Goal: Task Accomplishment & Management: Manage account settings

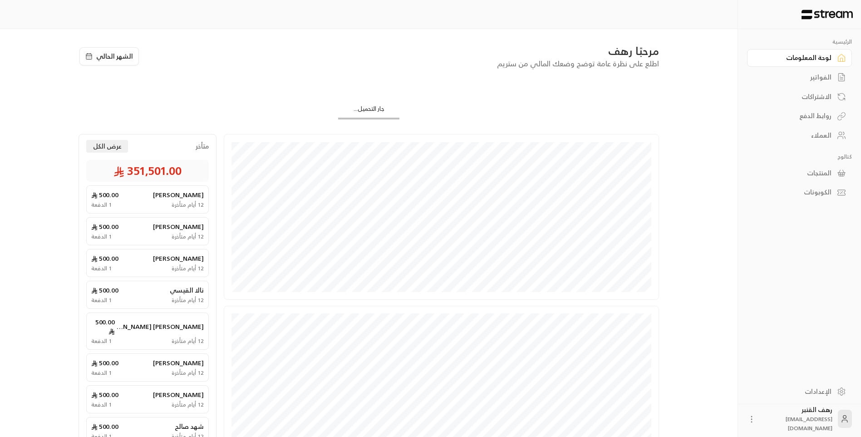
click at [845, 79] on icon at bounding box center [841, 77] width 9 height 9
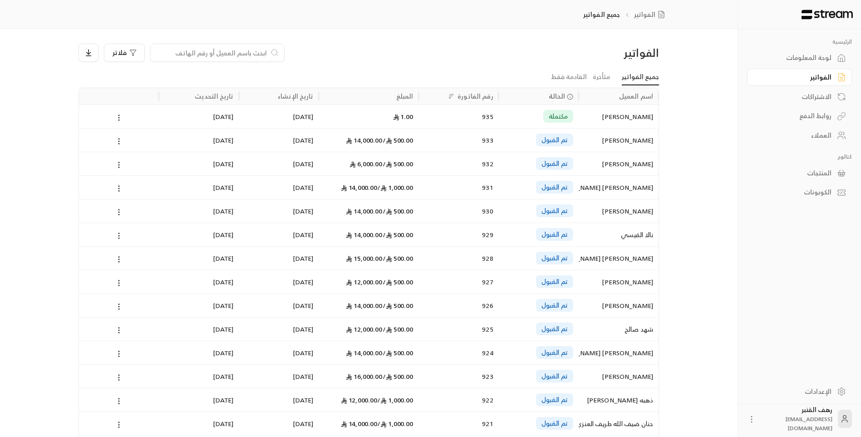
click at [247, 57] on input at bounding box center [211, 53] width 111 height 10
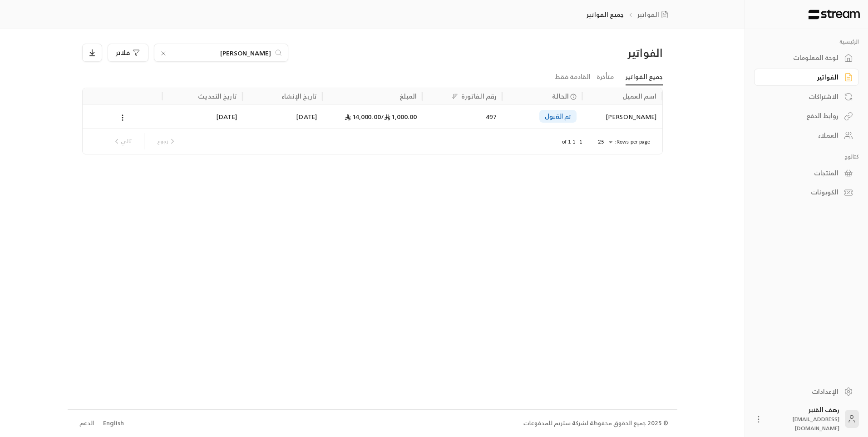
type input "[PERSON_NAME]"
click at [533, 108] on div "تم القبول" at bounding box center [541, 116] width 69 height 23
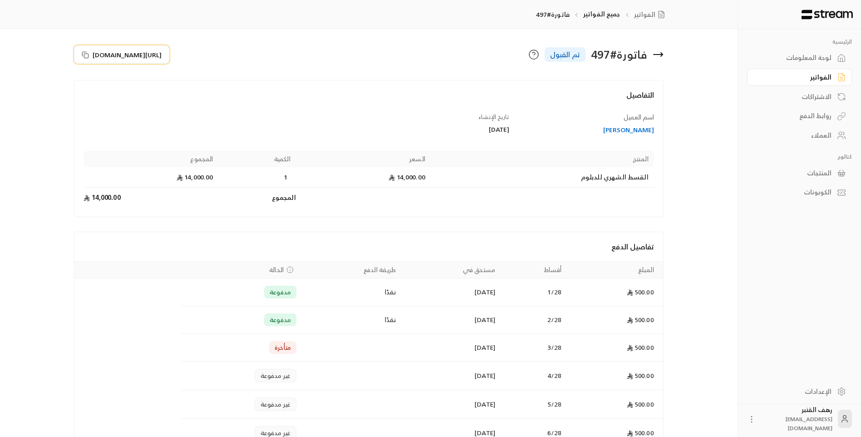
click at [120, 54] on span "[URL][DOMAIN_NAME]" at bounding box center [127, 55] width 69 height 10
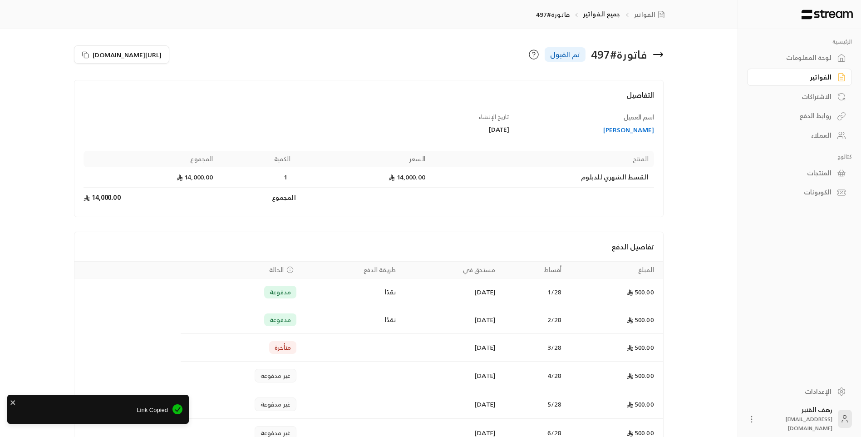
click at [660, 57] on icon at bounding box center [658, 54] width 11 height 11
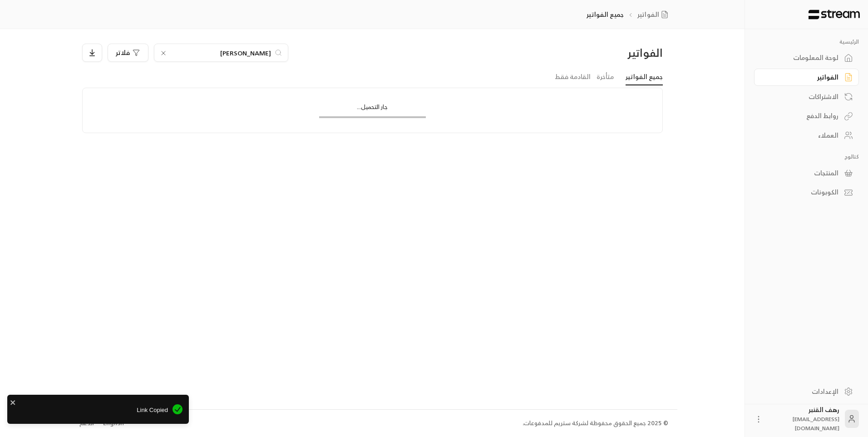
click at [237, 54] on input "[PERSON_NAME]" at bounding box center [221, 53] width 101 height 10
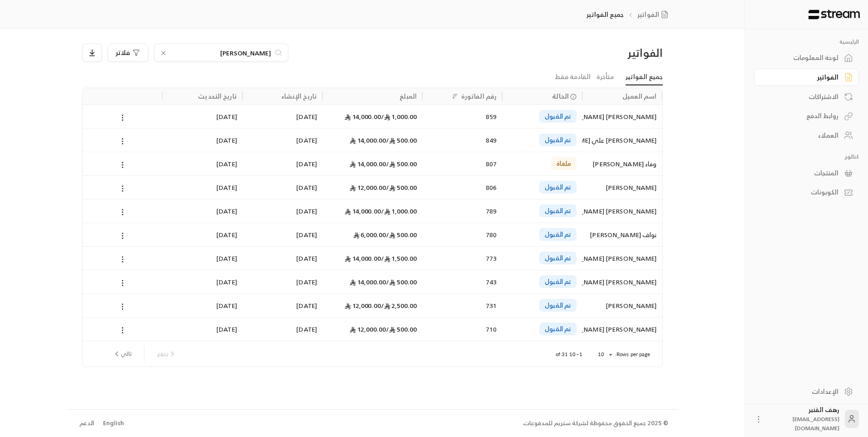
type input "[PERSON_NAME]"
click at [218, 54] on input "[PERSON_NAME]" at bounding box center [221, 53] width 101 height 10
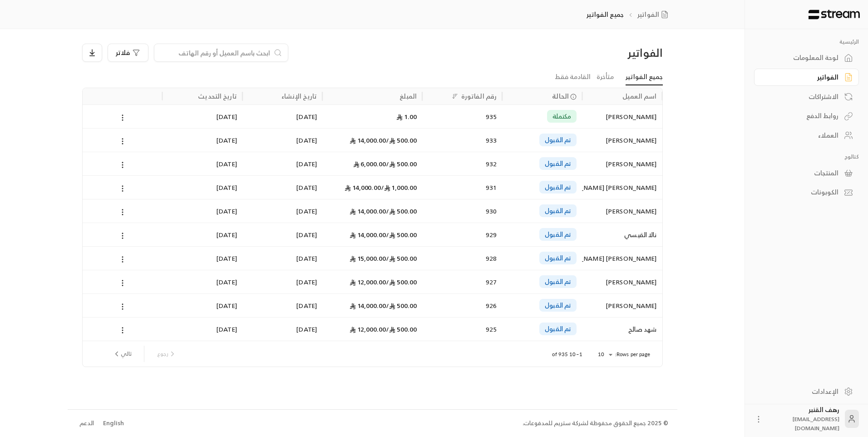
paste input "[PERSON_NAME]"
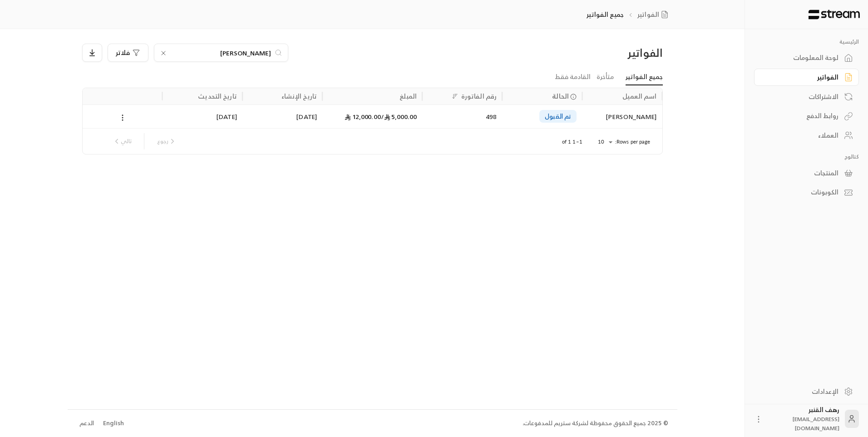
type input "[PERSON_NAME]"
click at [605, 117] on div "[PERSON_NAME]" at bounding box center [621, 116] width 69 height 23
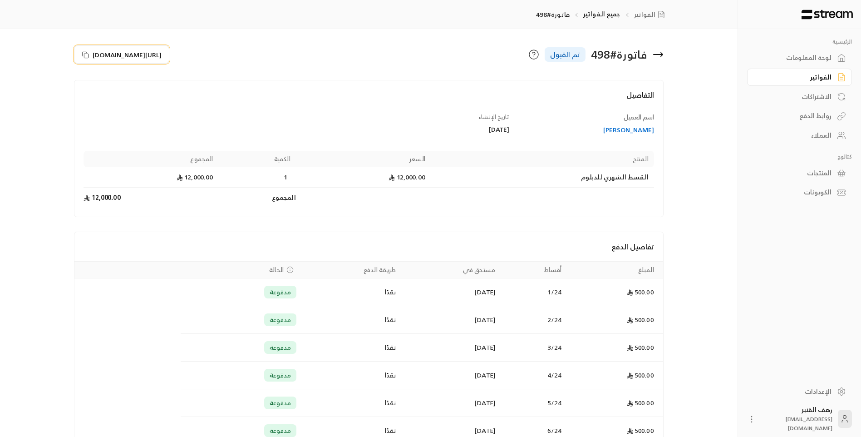
click at [162, 54] on span "[URL][DOMAIN_NAME]" at bounding box center [127, 55] width 69 height 10
click at [659, 49] on icon at bounding box center [658, 54] width 11 height 11
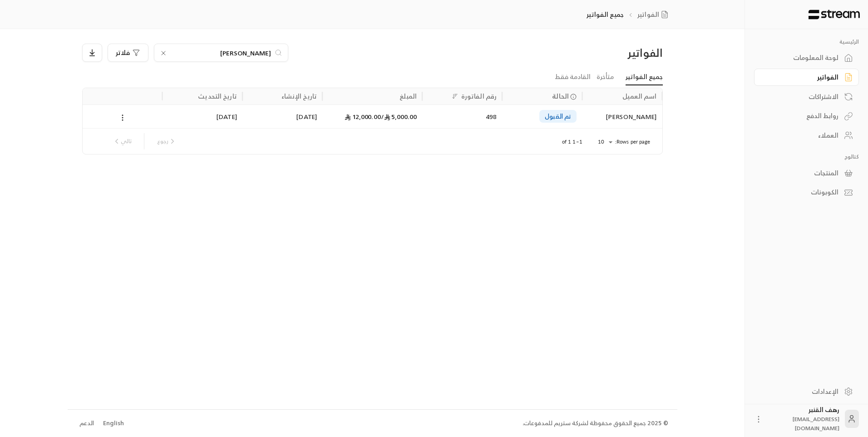
click at [161, 56] on icon at bounding box center [163, 52] width 7 height 7
click at [161, 56] on input at bounding box center [215, 53] width 111 height 10
type input "0569957922"
drag, startPoint x: 228, startPoint y: 54, endPoint x: 280, endPoint y: 44, distance: 52.5
click at [280, 44] on div "0569957922" at bounding box center [221, 53] width 134 height 18
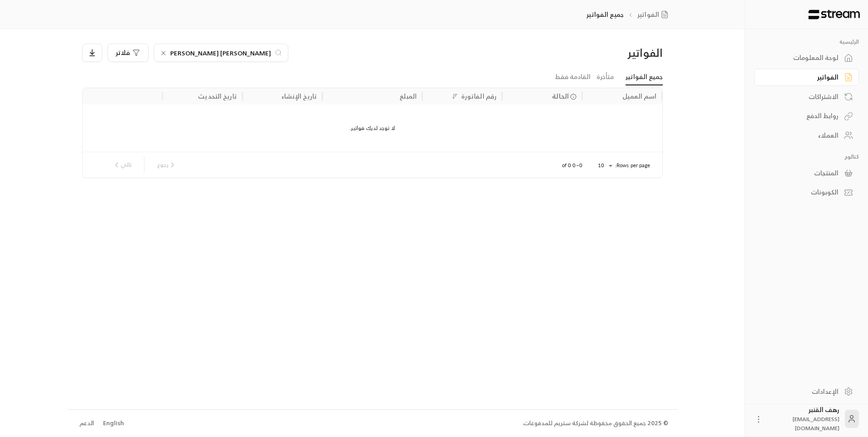
click at [240, 51] on input "[PERSON_NAME] [PERSON_NAME]" at bounding box center [221, 53] width 101 height 10
click at [269, 54] on input "[PERSON_NAME] [PERSON_NAME]" at bounding box center [221, 53] width 101 height 10
click at [226, 51] on input "[PERSON_NAME] [PERSON_NAME]" at bounding box center [221, 53] width 101 height 10
click at [236, 51] on input "[PERSON_NAME] [PERSON_NAME]" at bounding box center [221, 53] width 101 height 10
click at [227, 48] on input "[PERSON_NAME] [PERSON_NAME]" at bounding box center [221, 53] width 101 height 10
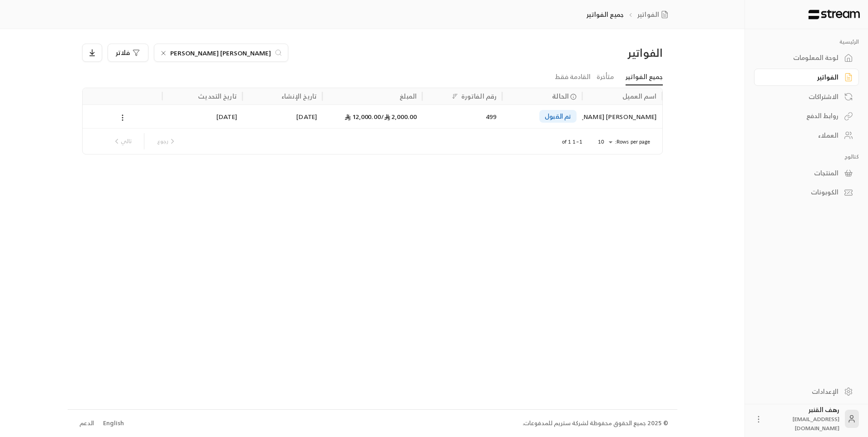
type input "[PERSON_NAME] [PERSON_NAME]"
click at [539, 109] on div "تم القبول" at bounding box center [541, 116] width 69 height 23
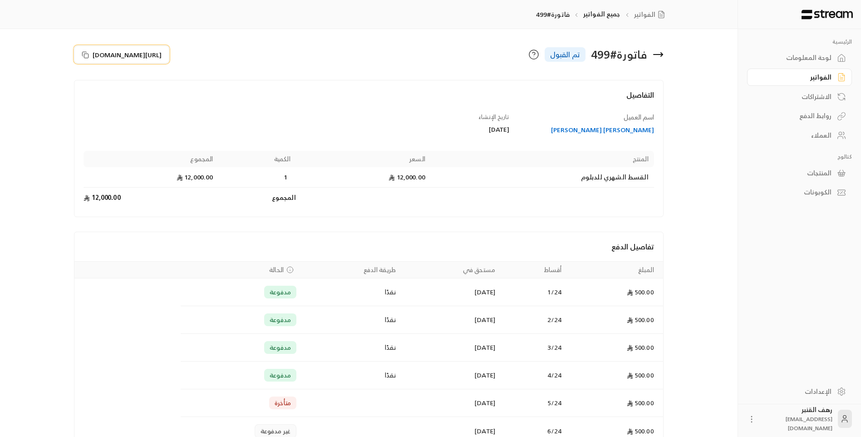
click at [162, 53] on span "[URL][DOMAIN_NAME]" at bounding box center [127, 55] width 69 height 10
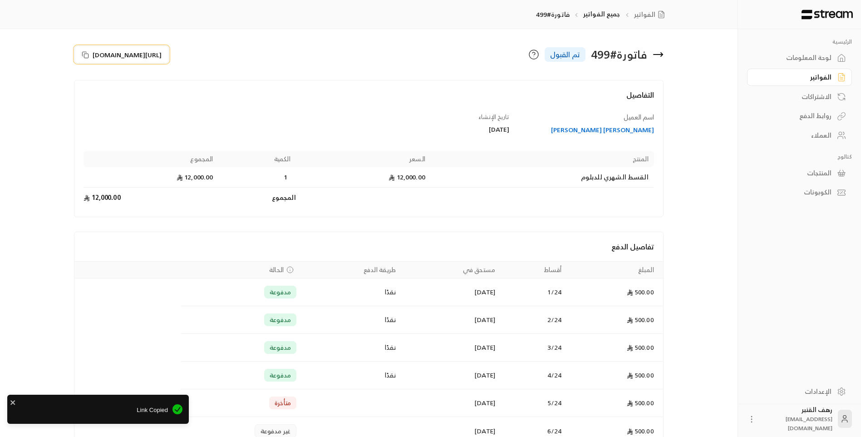
click at [138, 54] on span "[URL][DOMAIN_NAME]" at bounding box center [127, 55] width 69 height 10
